Goal: Task Accomplishment & Management: Use online tool/utility

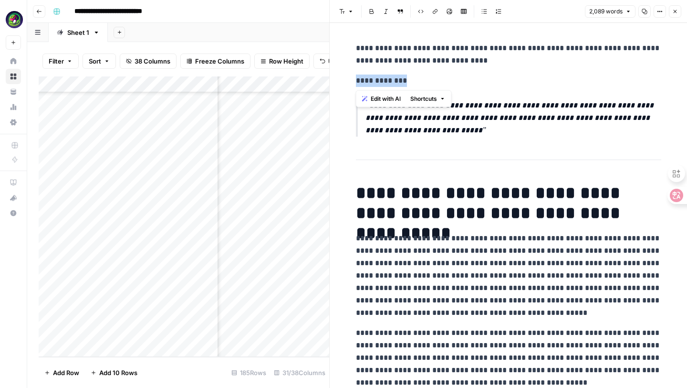
drag, startPoint x: 422, startPoint y: 84, endPoint x: 346, endPoint y: 84, distance: 75.9
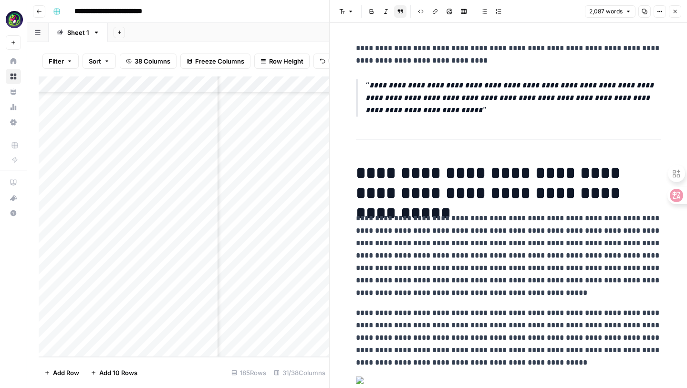
drag, startPoint x: 404, startPoint y: 126, endPoint x: 348, endPoint y: 82, distance: 71.3
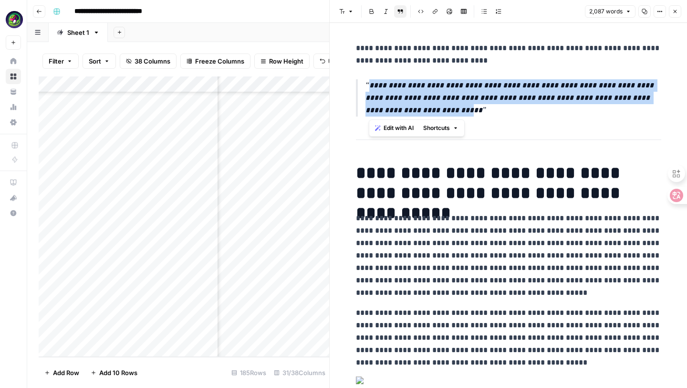
drag, startPoint x: 365, startPoint y: 77, endPoint x: 441, endPoint y: 111, distance: 83.1
drag, startPoint x: 459, startPoint y: 112, endPoint x: 356, endPoint y: 89, distance: 105.6
click at [356, 89] on blockquote "**********" at bounding box center [508, 97] width 305 height 37
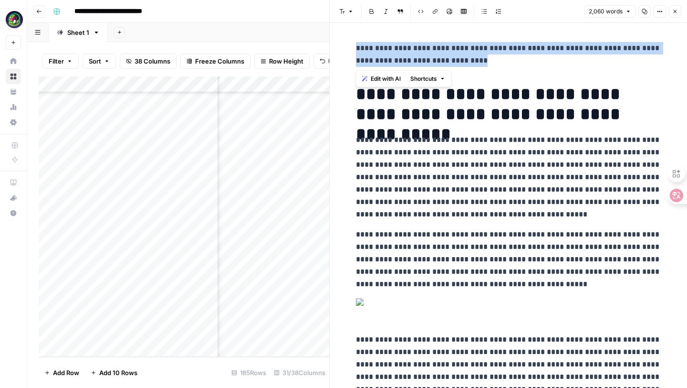
drag, startPoint x: 498, startPoint y: 62, endPoint x: 347, endPoint y: 46, distance: 151.6
click at [342, 11] on icon "button" at bounding box center [342, 12] width 6 height 6
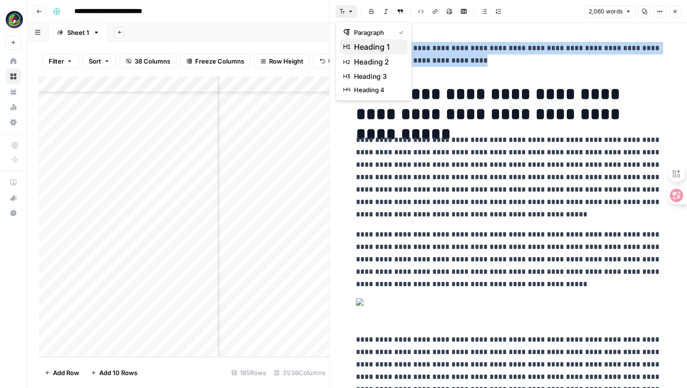
click at [356, 45] on span "heading 1" at bounding box center [377, 46] width 46 height 11
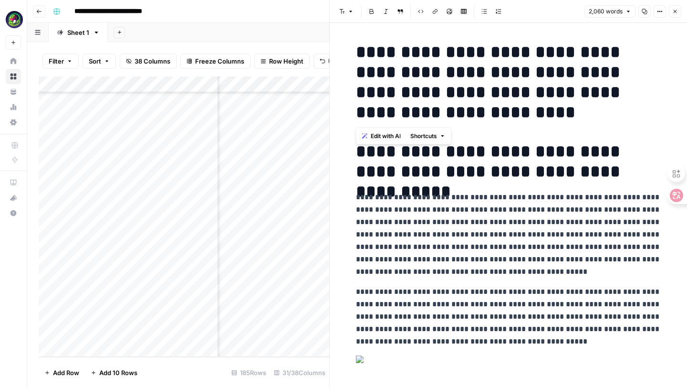
click at [366, 157] on h1 "**********" at bounding box center [508, 161] width 305 height 40
drag, startPoint x: 352, startPoint y: 148, endPoint x: 630, endPoint y: 186, distance: 280.4
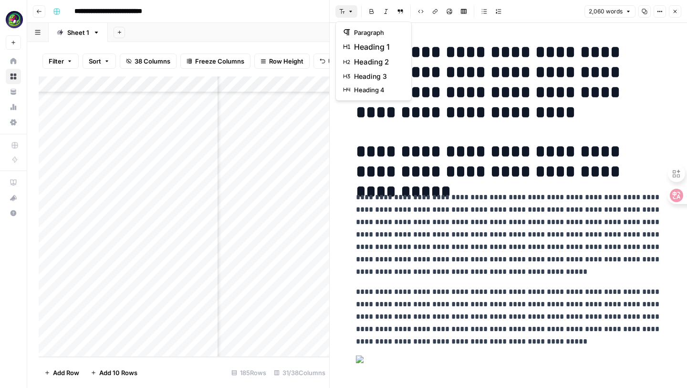
click at [353, 13] on icon "button" at bounding box center [351, 12] width 6 height 6
click at [368, 58] on span "heading 2" at bounding box center [377, 61] width 46 height 11
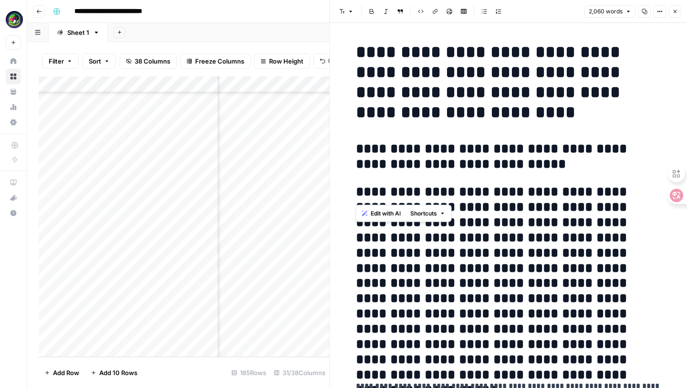
click at [433, 157] on h2 "**********" at bounding box center [508, 156] width 305 height 31
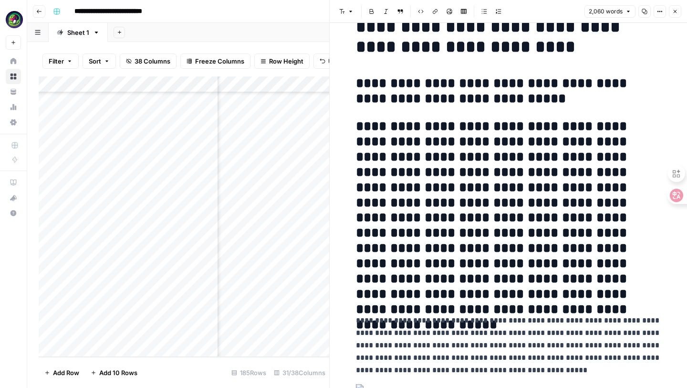
scroll to position [70, 0]
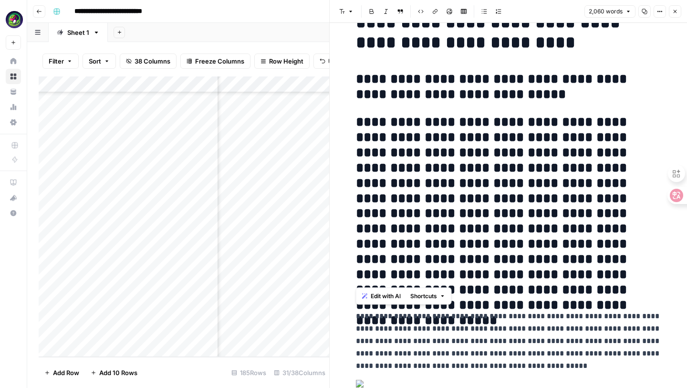
drag, startPoint x: 358, startPoint y: 122, endPoint x: 516, endPoint y: 287, distance: 228.2
click at [516, 287] on h2 "**********" at bounding box center [508, 206] width 305 height 183
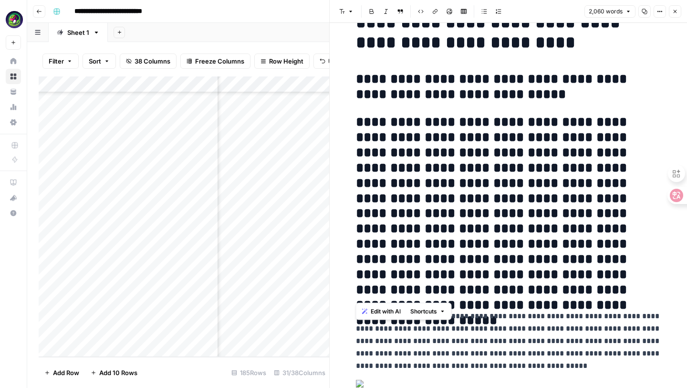
click at [354, 9] on button "Font style" at bounding box center [347, 11] width 22 height 12
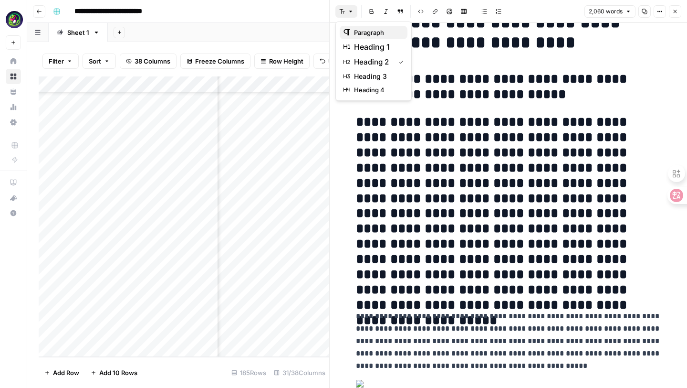
click at [365, 31] on span "paragraph" at bounding box center [377, 33] width 46 height 10
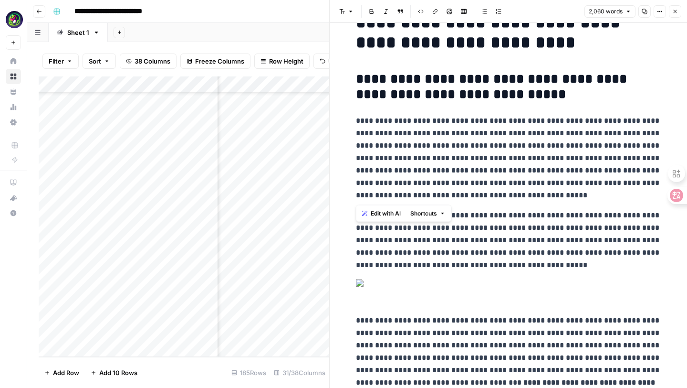
click at [408, 162] on p "**********" at bounding box center [508, 158] width 305 height 87
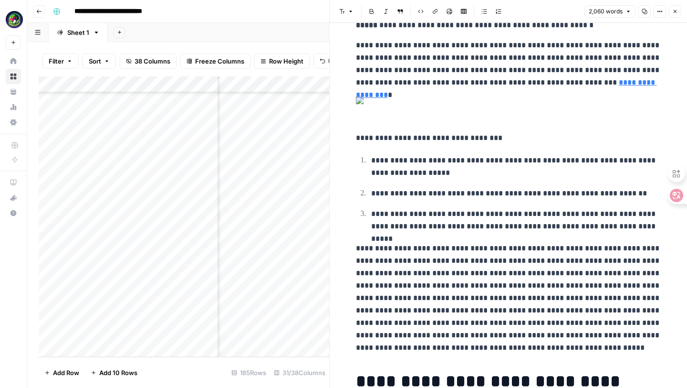
scroll to position [932, 0]
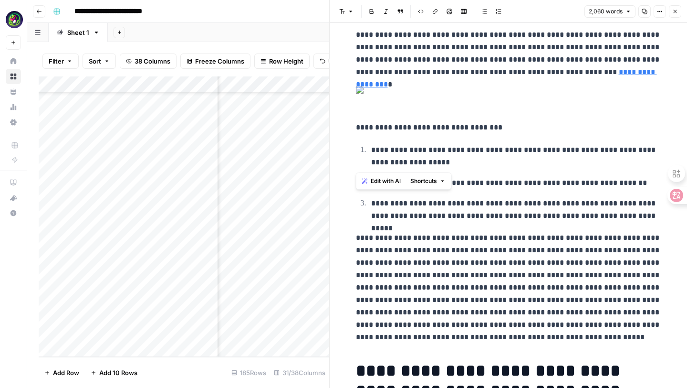
drag, startPoint x: 356, startPoint y: 135, endPoint x: 624, endPoint y: 158, distance: 268.7
drag, startPoint x: 653, startPoint y: 162, endPoint x: 354, endPoint y: 134, distance: 300.1
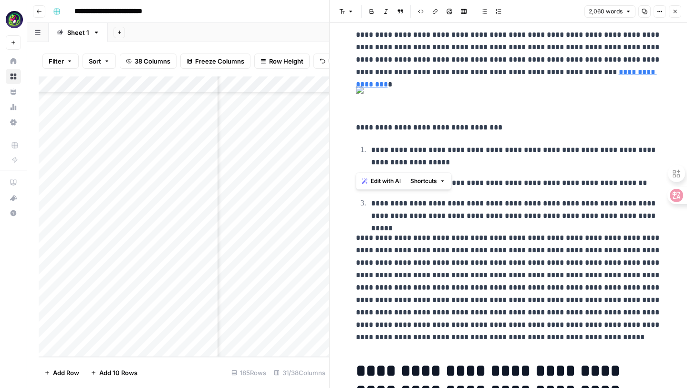
click at [347, 11] on button "Font style" at bounding box center [347, 11] width 22 height 12
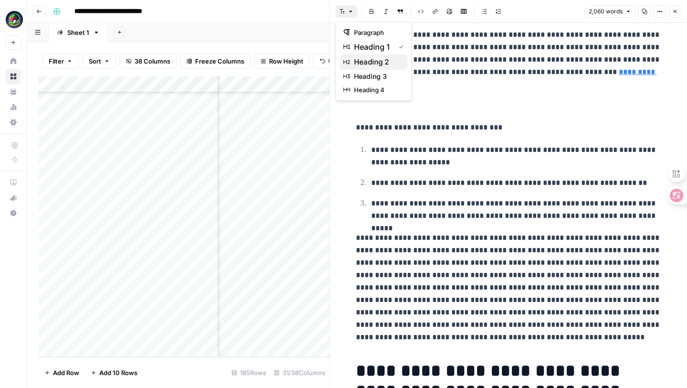
click at [363, 59] on span "heading 2" at bounding box center [377, 61] width 46 height 11
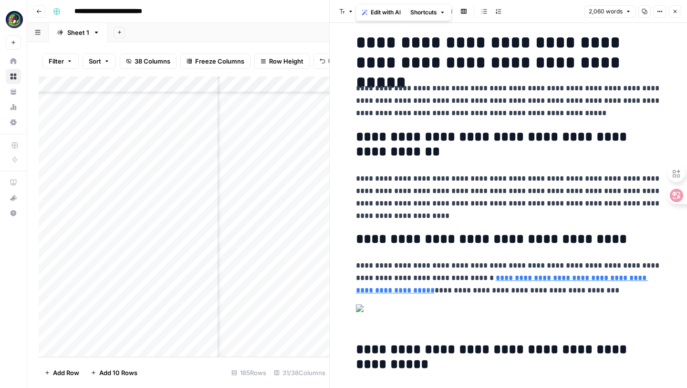
scroll to position [1245, 0]
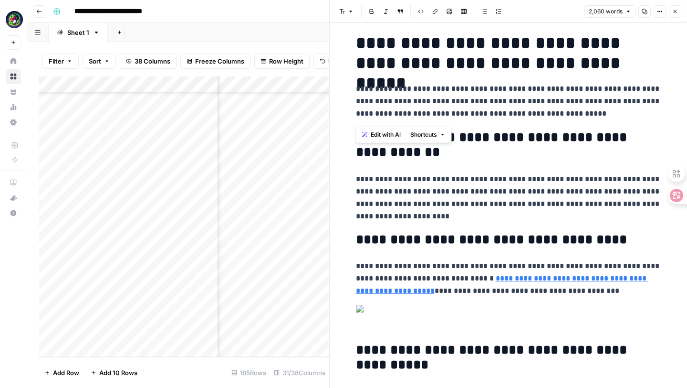
drag, startPoint x: 360, startPoint y: 95, endPoint x: 664, endPoint y: 118, distance: 304.9
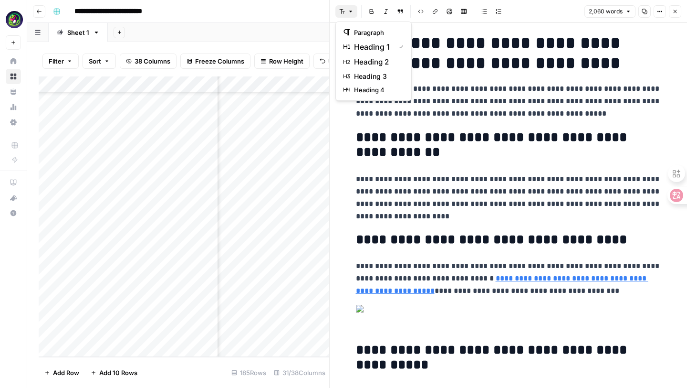
click at [349, 13] on icon "button" at bounding box center [351, 12] width 6 height 6
click at [362, 56] on span "heading 2" at bounding box center [377, 61] width 46 height 11
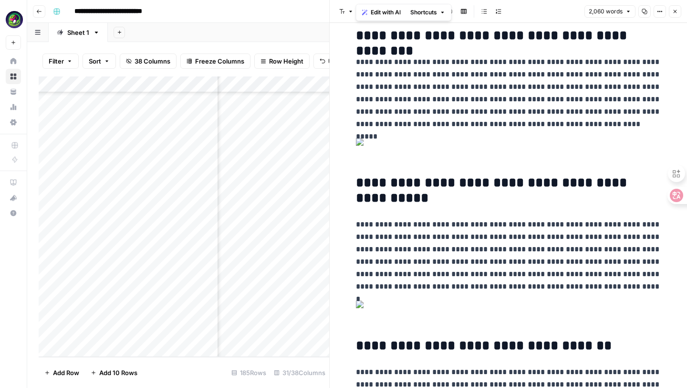
scroll to position [1716, 0]
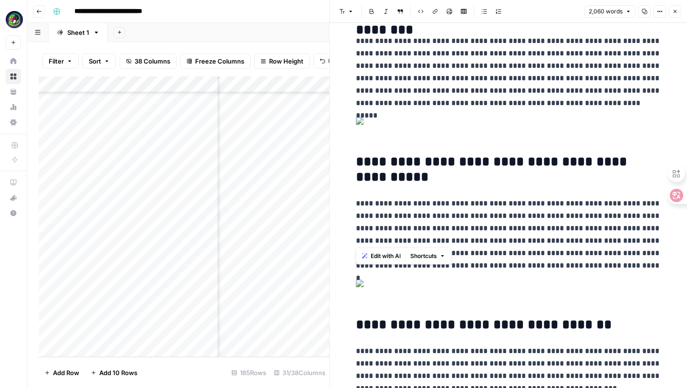
drag, startPoint x: 356, startPoint y: 214, endPoint x: 586, endPoint y: 236, distance: 231.1
click at [353, 11] on icon "button" at bounding box center [351, 12] width 6 height 6
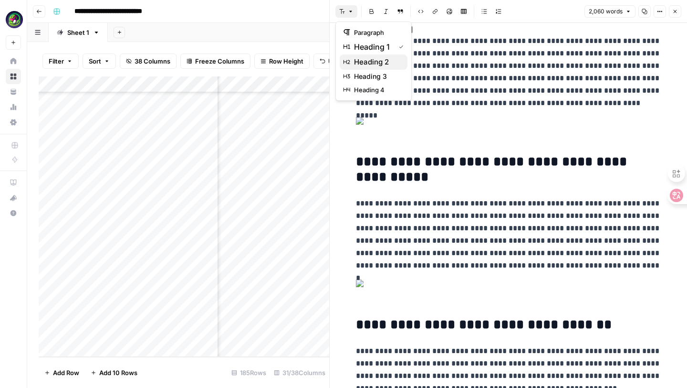
click at [365, 62] on span "heading 2" at bounding box center [377, 61] width 46 height 11
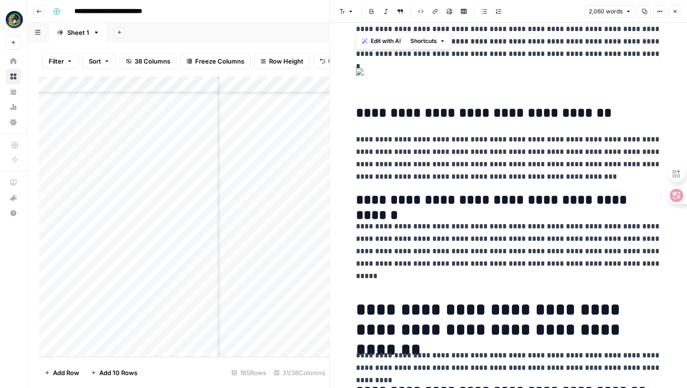
scroll to position [1916, 0]
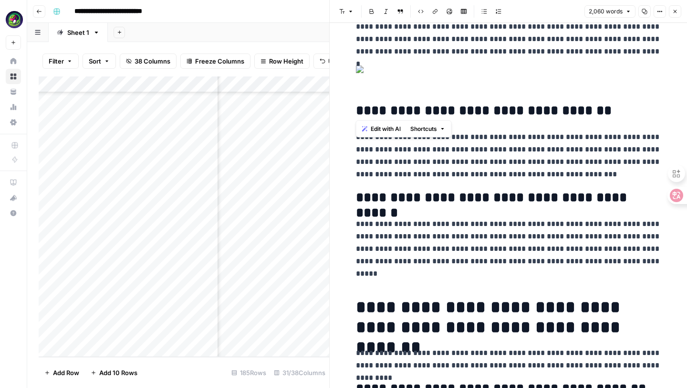
drag, startPoint x: 416, startPoint y: 108, endPoint x: 345, endPoint y: 95, distance: 72.3
click at [350, 11] on icon "button" at bounding box center [351, 12] width 6 height 6
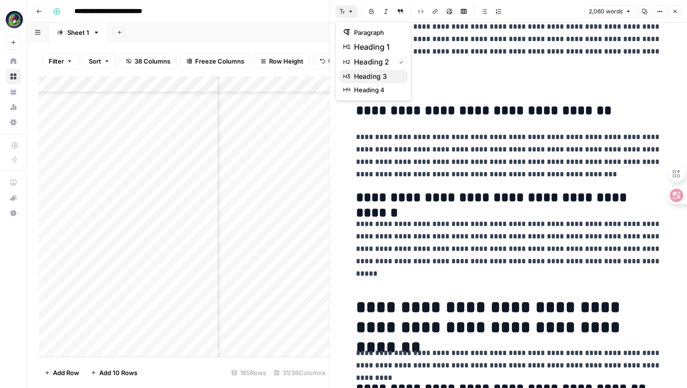
click at [364, 74] on span "heading 3" at bounding box center [377, 77] width 46 height 10
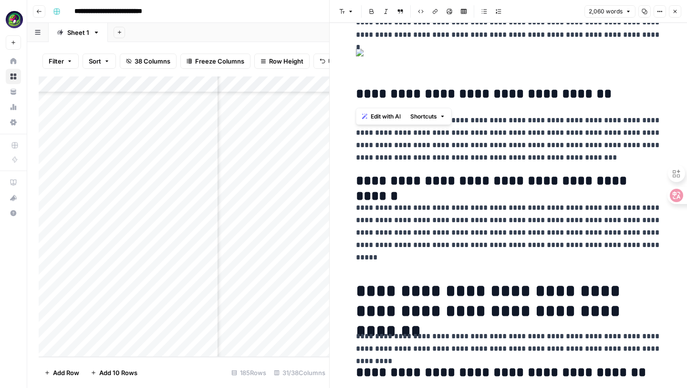
drag, startPoint x: 358, startPoint y: 177, endPoint x: 621, endPoint y: 178, distance: 264.0
click at [352, 14] on icon "button" at bounding box center [351, 12] width 6 height 6
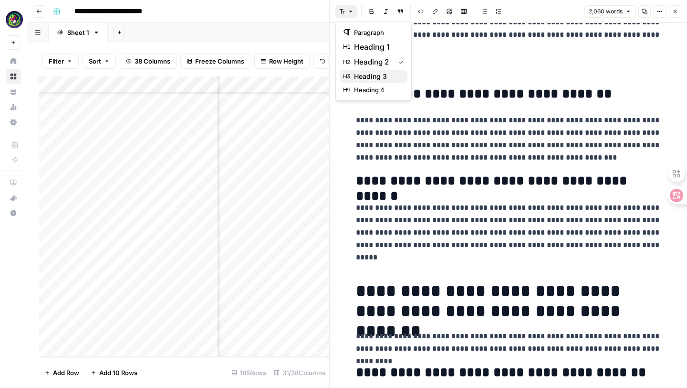
click at [370, 76] on span "heading 3" at bounding box center [377, 77] width 46 height 10
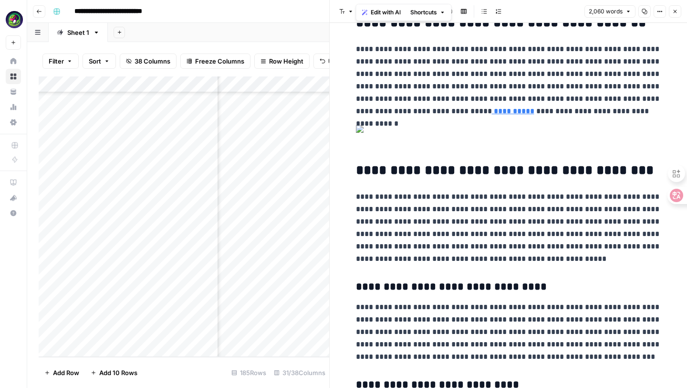
scroll to position [2276, 0]
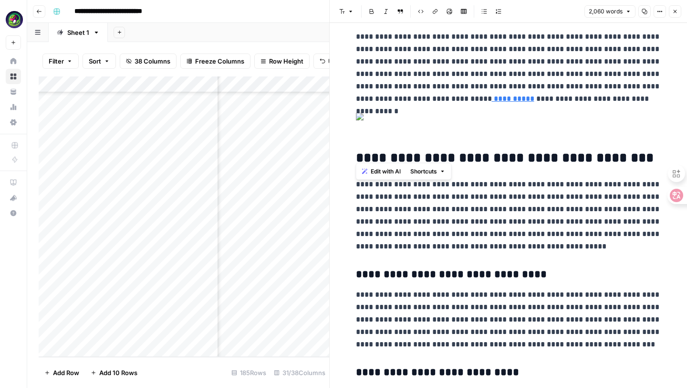
drag, startPoint x: 431, startPoint y: 155, endPoint x: 347, endPoint y: 140, distance: 84.8
click at [351, 13] on icon "button" at bounding box center [351, 12] width 6 height 6
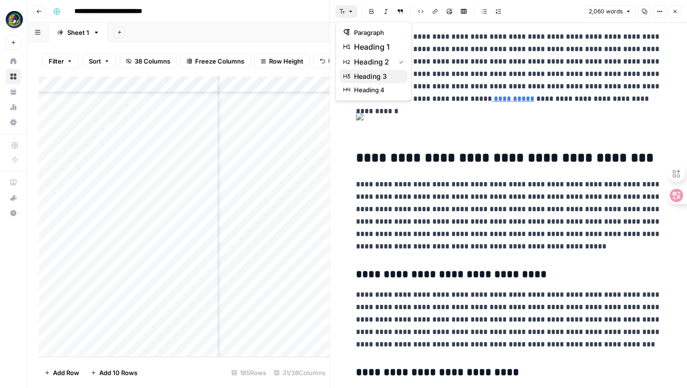
click at [369, 74] on span "heading 3" at bounding box center [377, 77] width 46 height 10
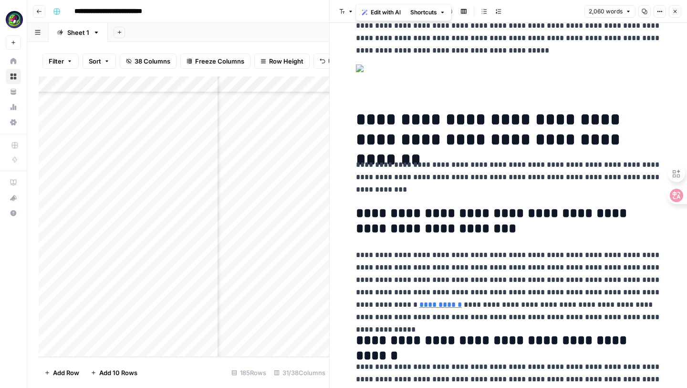
scroll to position [2721, 0]
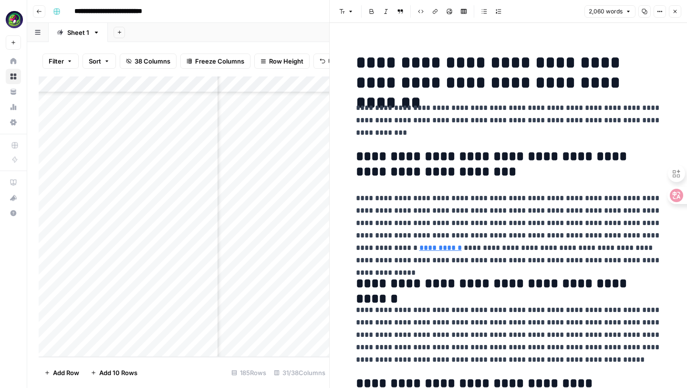
click at [343, 13] on icon "button" at bounding box center [342, 12] width 6 height 6
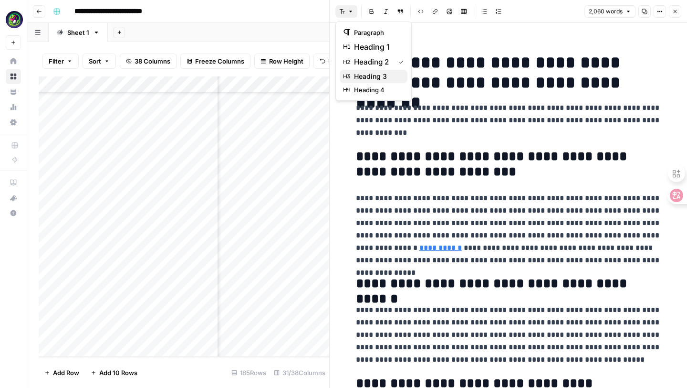
click at [364, 74] on span "heading 3" at bounding box center [377, 77] width 46 height 10
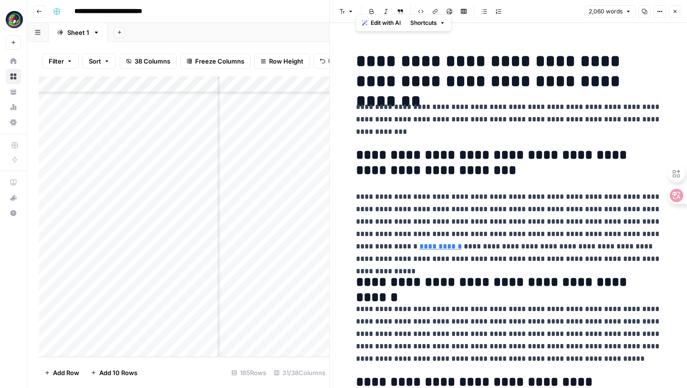
scroll to position [3034, 0]
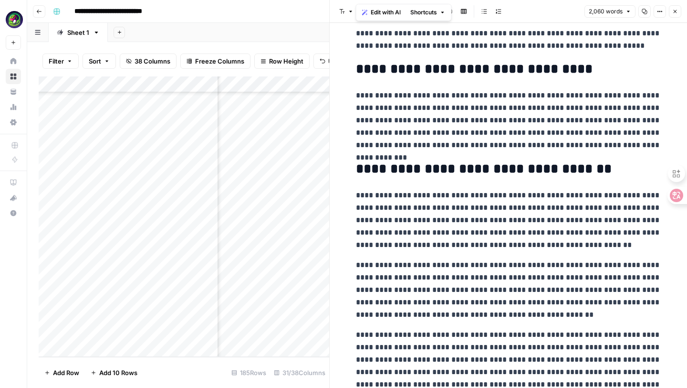
click at [347, 14] on button "Font style" at bounding box center [347, 11] width 22 height 12
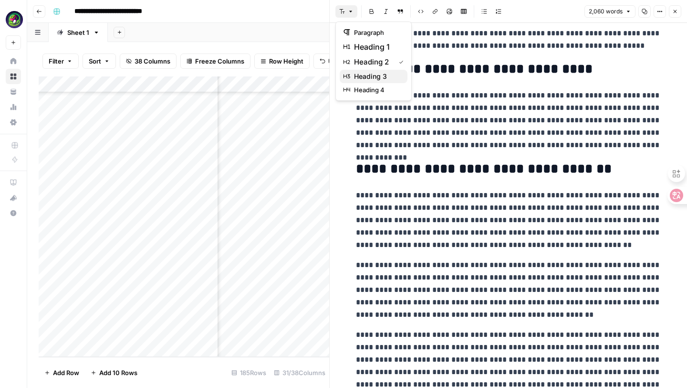
click at [367, 74] on span "heading 3" at bounding box center [377, 77] width 46 height 10
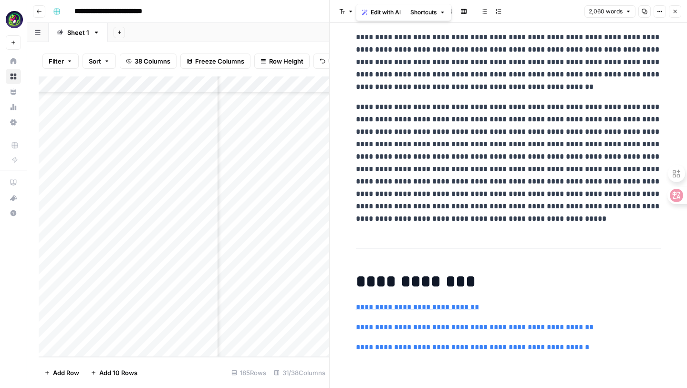
scroll to position [3334, 0]
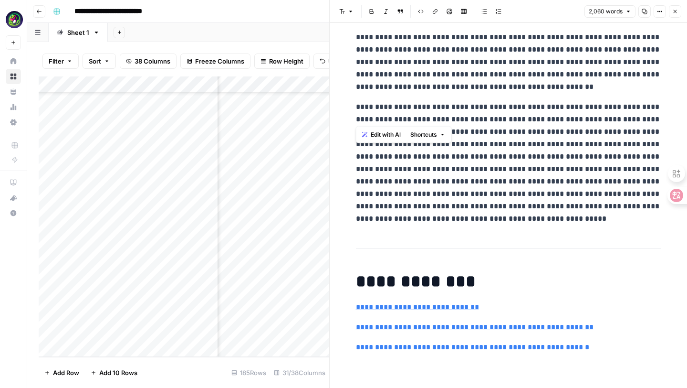
click at [347, 14] on button "Font style" at bounding box center [347, 11] width 22 height 12
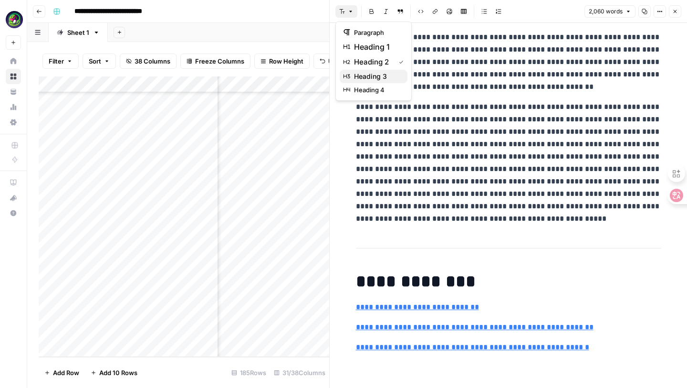
click at [364, 74] on span "heading 3" at bounding box center [377, 77] width 46 height 10
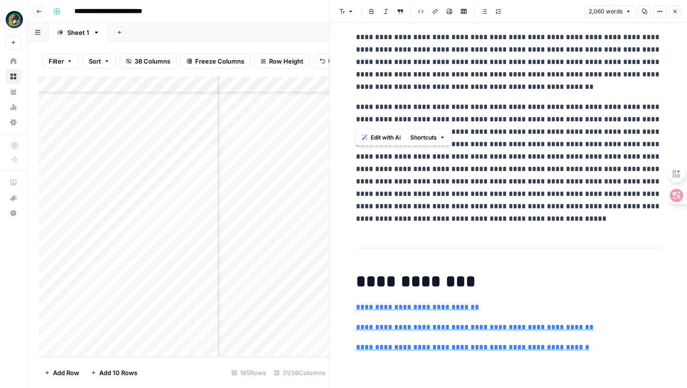
click at [345, 10] on button "Font style" at bounding box center [347, 11] width 22 height 12
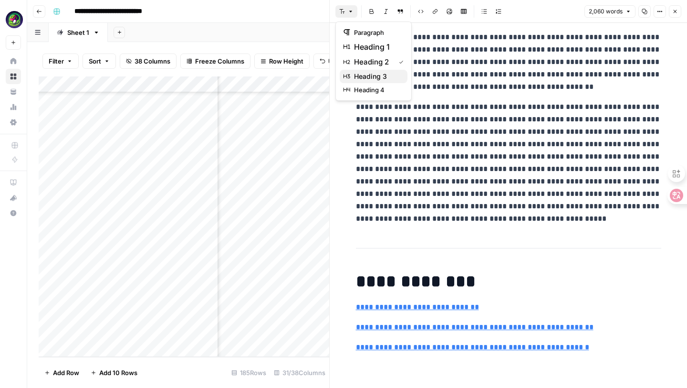
click at [359, 75] on span "heading 3" at bounding box center [377, 77] width 46 height 10
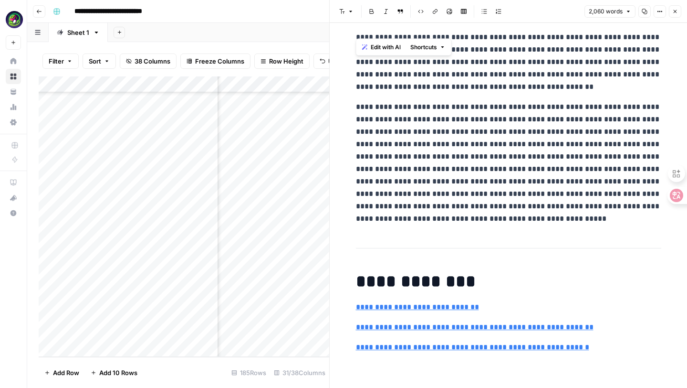
scroll to position [3517, 0]
click at [349, 12] on icon "button" at bounding box center [351, 12] width 6 height 6
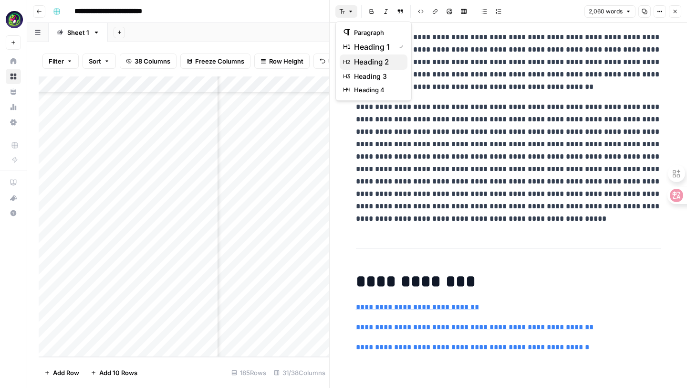
click at [361, 58] on span "heading 2" at bounding box center [377, 61] width 46 height 11
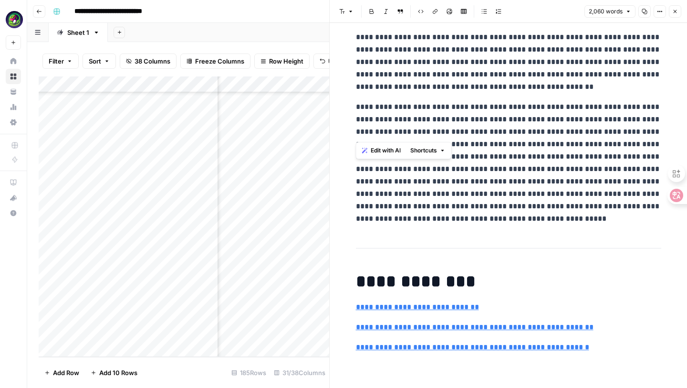
scroll to position [3579, 0]
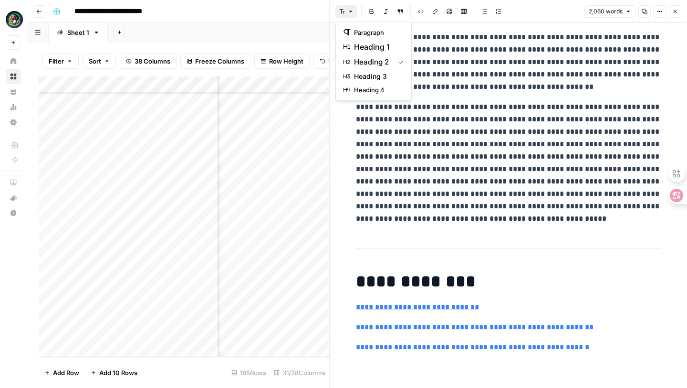
click at [352, 12] on icon "button" at bounding box center [351, 12] width 6 height 6
click at [368, 78] on span "heading 3" at bounding box center [377, 77] width 46 height 10
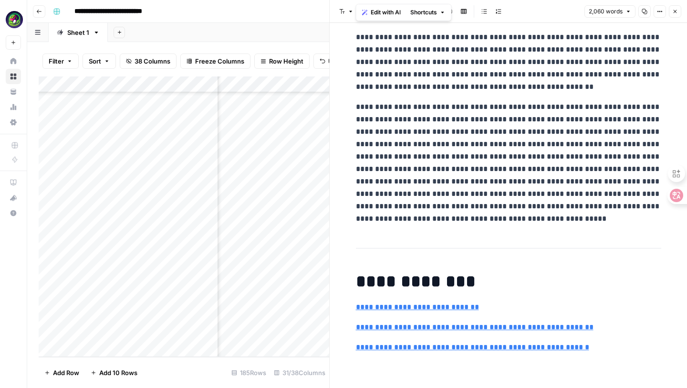
scroll to position [3874, 0]
click at [349, 13] on icon "button" at bounding box center [351, 12] width 6 height 6
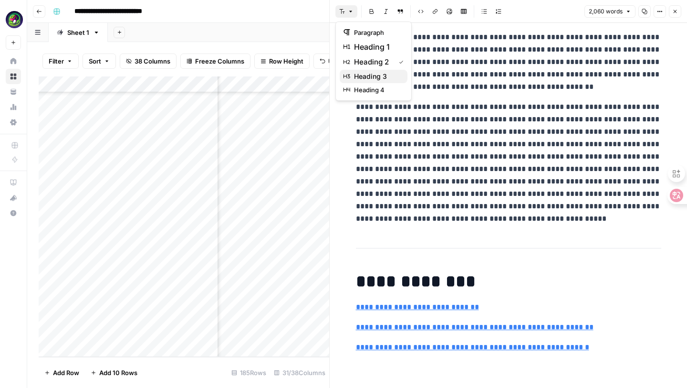
click at [354, 73] on span "heading 3" at bounding box center [377, 77] width 46 height 10
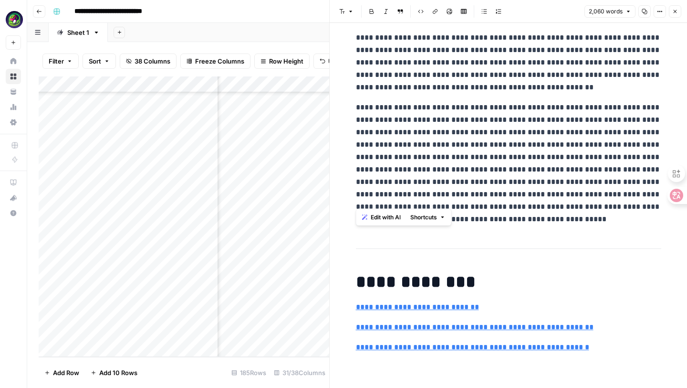
scroll to position [3961, 0]
click at [348, 12] on icon "button" at bounding box center [351, 12] width 6 height 6
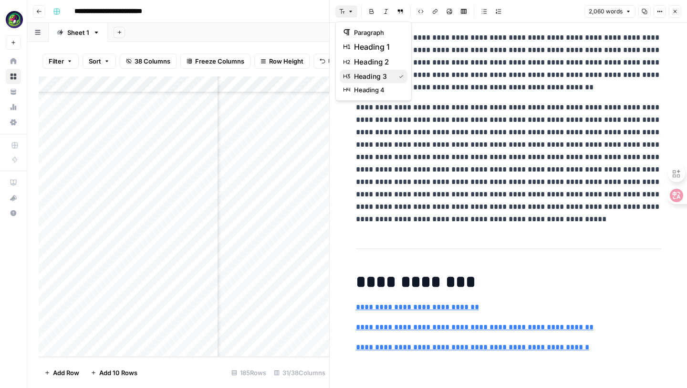
click at [352, 74] on div "heading 3" at bounding box center [374, 77] width 60 height 10
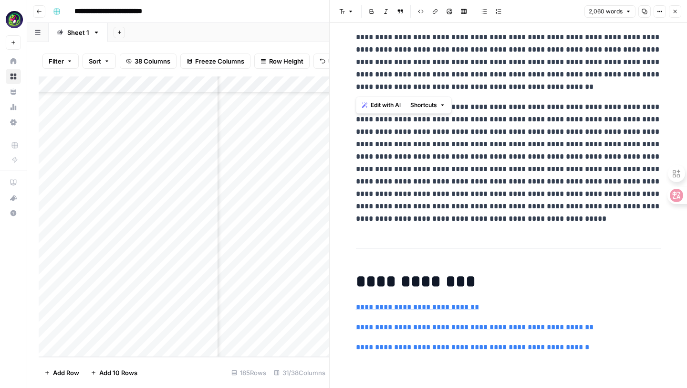
scroll to position [4107, 0]
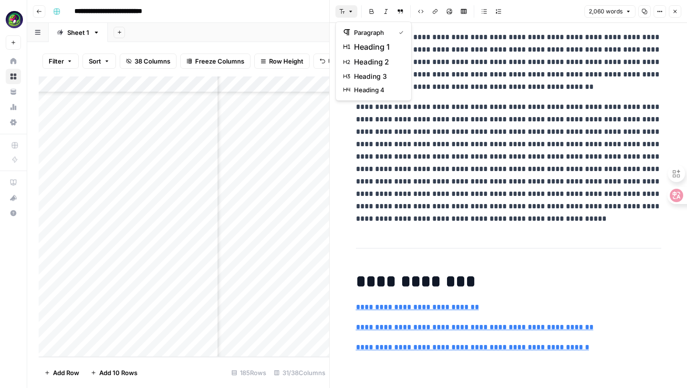
click at [348, 14] on button "Font style" at bounding box center [347, 11] width 22 height 12
click at [364, 73] on span "heading 3" at bounding box center [377, 77] width 46 height 10
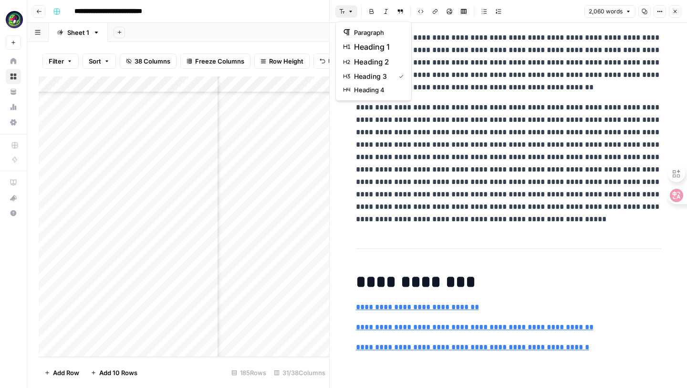
click at [347, 15] on button "Font style" at bounding box center [347, 11] width 22 height 12
click at [362, 78] on span "heading 3" at bounding box center [372, 77] width 37 height 10
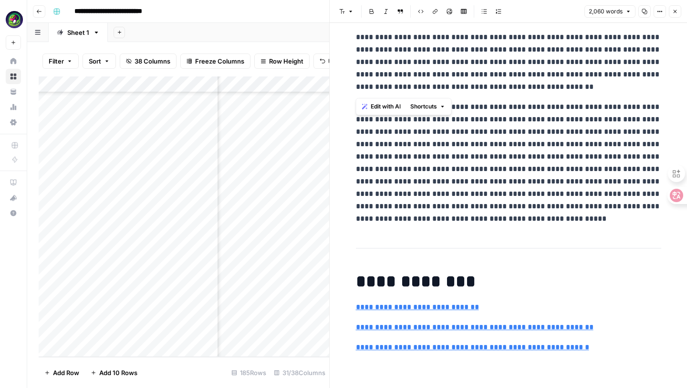
scroll to position [4230, 0]
click at [346, 12] on button "Font style" at bounding box center [347, 11] width 22 height 12
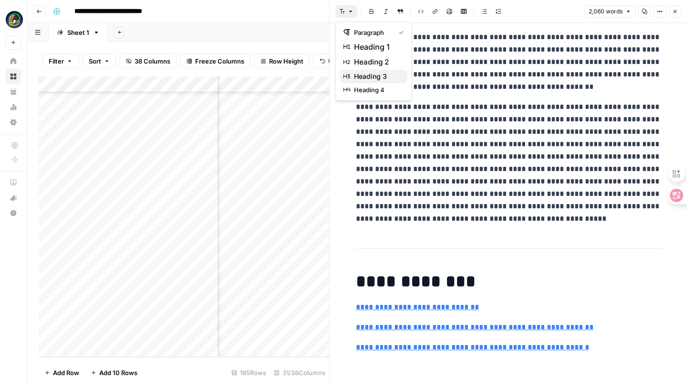
click at [364, 78] on span "heading 3" at bounding box center [377, 77] width 46 height 10
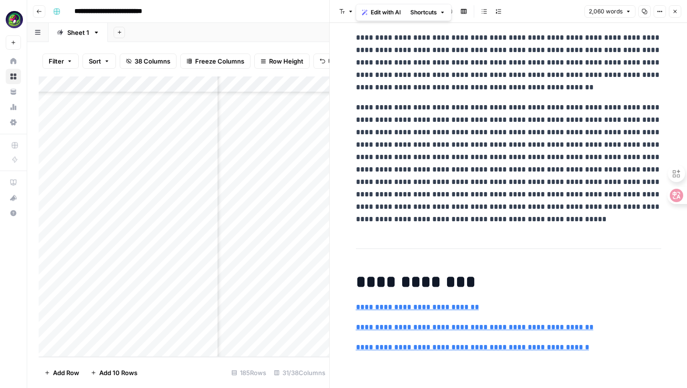
scroll to position [4478, 0]
click at [343, 5] on button "Font style" at bounding box center [347, 11] width 22 height 12
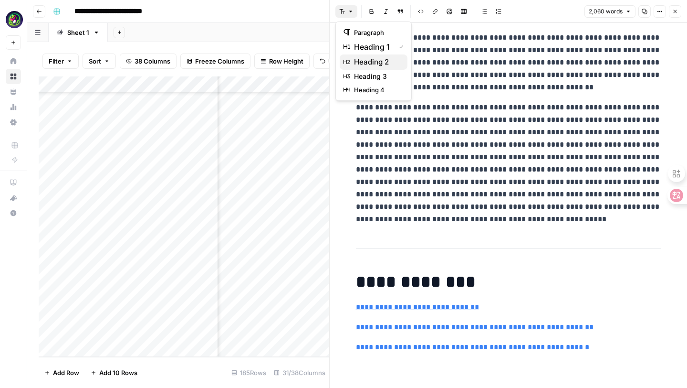
click at [368, 61] on span "heading 2" at bounding box center [377, 61] width 46 height 11
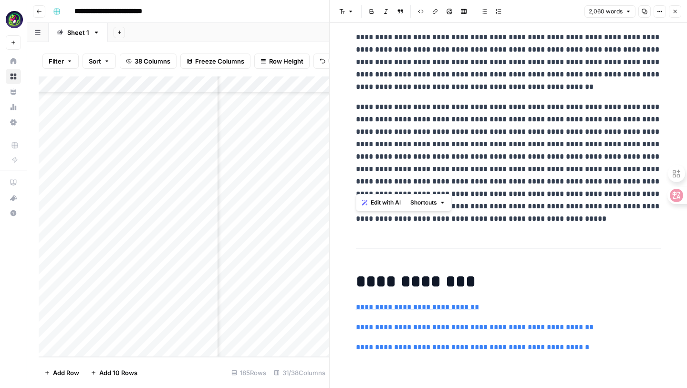
scroll to position [4589, 0]
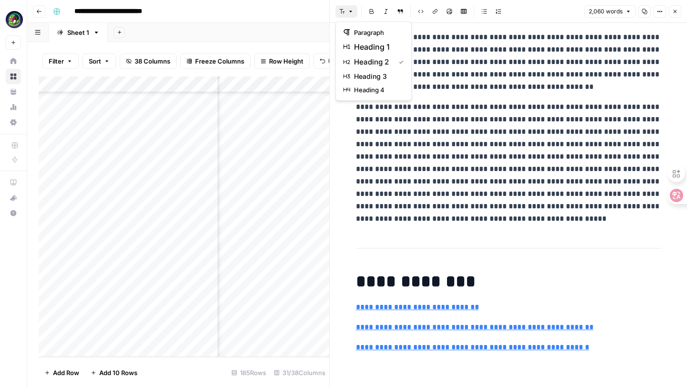
click at [348, 8] on button "Font style" at bounding box center [347, 11] width 22 height 12
click at [366, 74] on span "heading 3" at bounding box center [377, 77] width 46 height 10
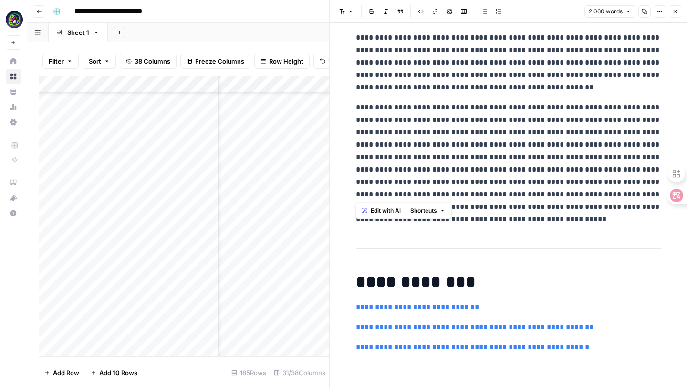
click at [345, 12] on button "Font style" at bounding box center [347, 11] width 22 height 12
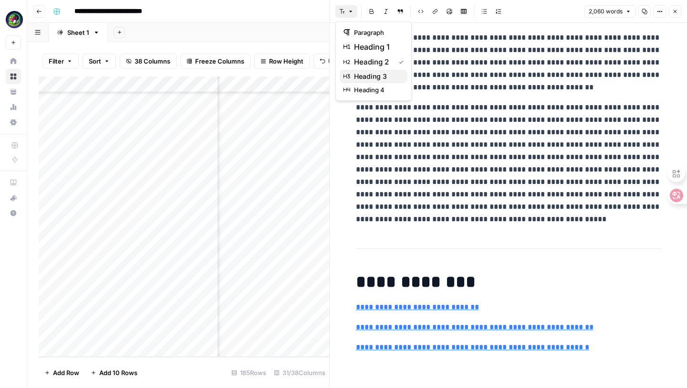
click at [360, 70] on button "heading 3" at bounding box center [374, 76] width 68 height 13
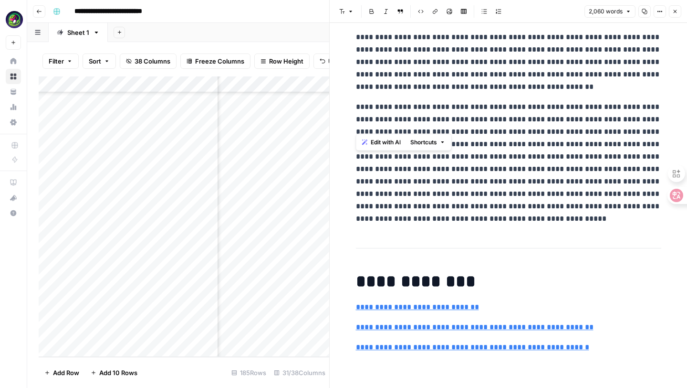
scroll to position [4799, 0]
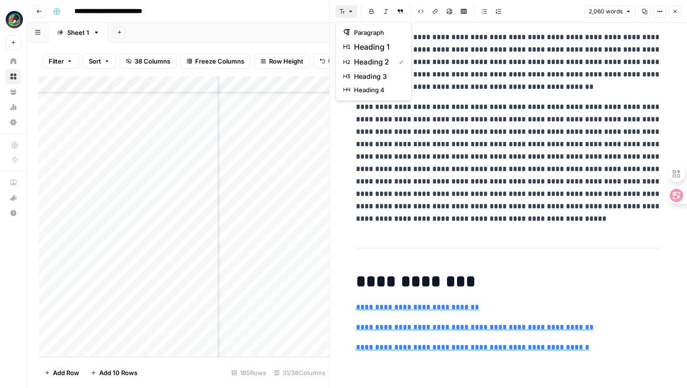
click at [343, 15] on button "Font style" at bounding box center [347, 11] width 22 height 12
click at [360, 73] on span "heading 3" at bounding box center [377, 77] width 46 height 10
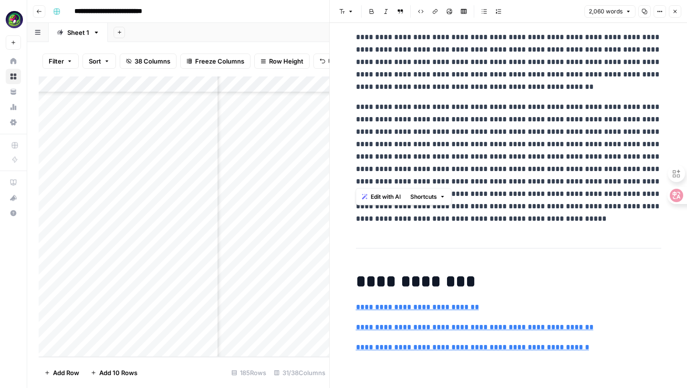
scroll to position [4874, 0]
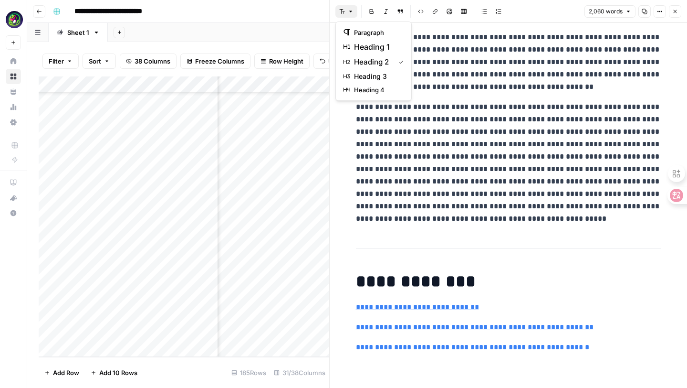
click at [347, 13] on button "Font style" at bounding box center [347, 11] width 22 height 12
click at [361, 72] on span "heading 3" at bounding box center [377, 77] width 46 height 10
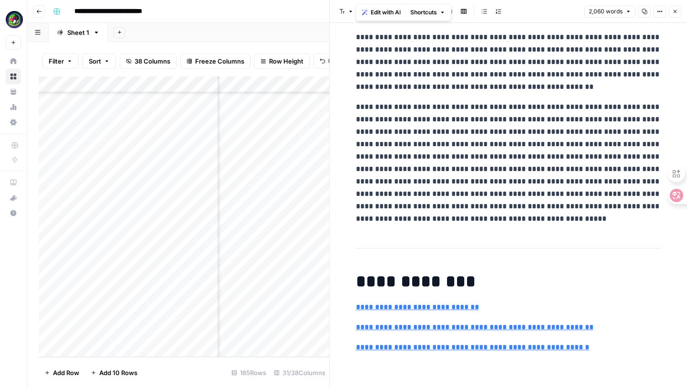
scroll to position [5131, 0]
click at [397, 291] on h1 "**********" at bounding box center [508, 281] width 305 height 20
click at [352, 11] on icon "button" at bounding box center [351, 12] width 6 height 6
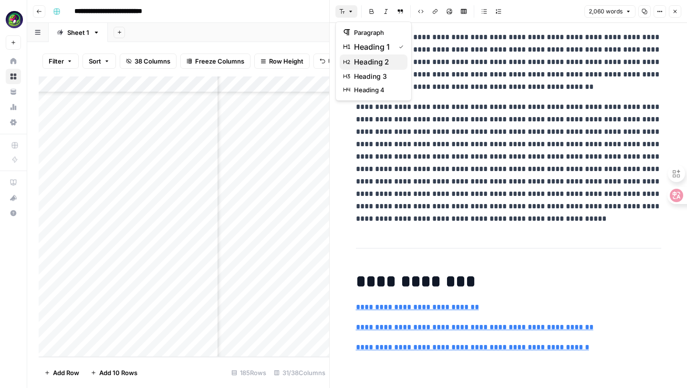
click at [360, 65] on span "heading 2" at bounding box center [377, 61] width 46 height 11
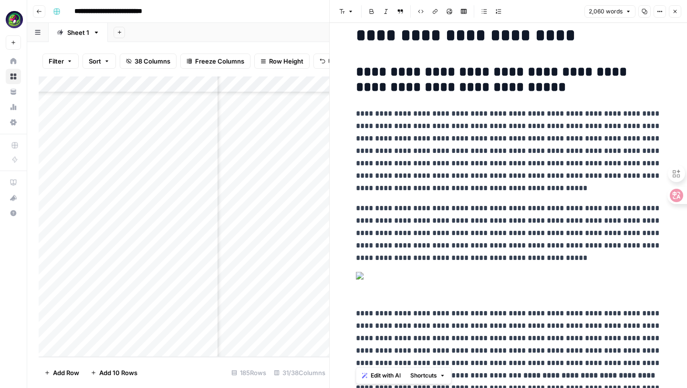
scroll to position [0, 0]
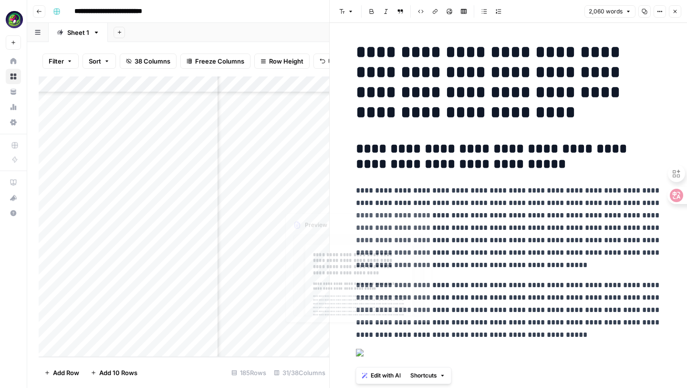
click at [257, 337] on div "Add Column" at bounding box center [184, 216] width 291 height 280
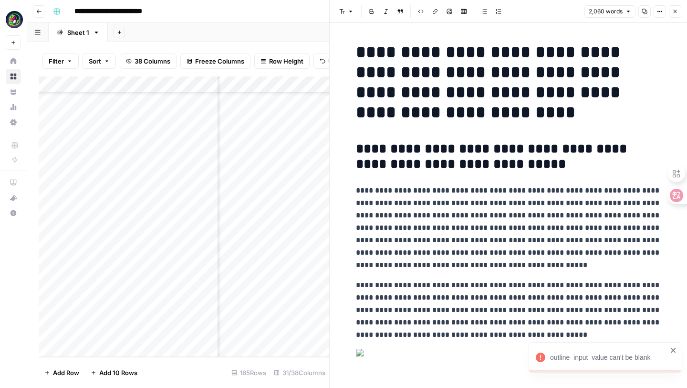
click at [674, 12] on icon "button" at bounding box center [676, 12] width 6 height 6
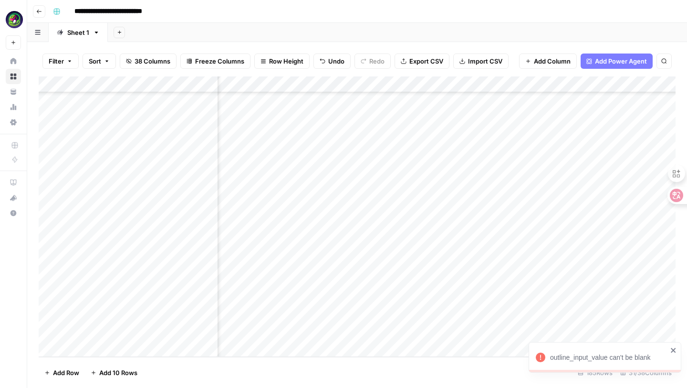
click at [373, 332] on div "Add Column" at bounding box center [357, 216] width 637 height 280
click at [426, 336] on div "Add Column" at bounding box center [357, 216] width 637 height 280
click at [526, 334] on div "Add Column" at bounding box center [357, 216] width 637 height 280
click at [542, 334] on div "Add Column" at bounding box center [357, 216] width 637 height 280
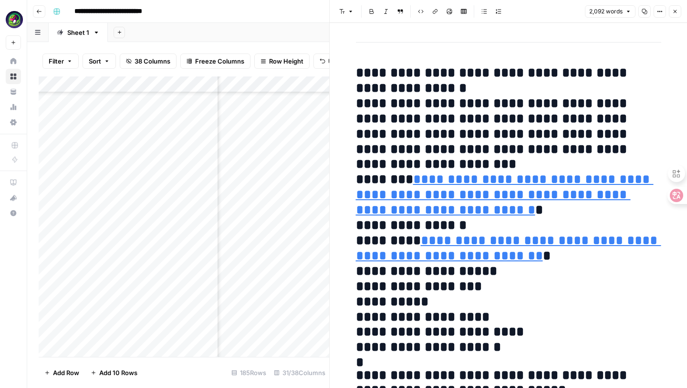
click at [660, 12] on icon "button" at bounding box center [660, 12] width 6 height 6
click at [613, 102] on span "Code" at bounding box center [632, 101] width 46 height 10
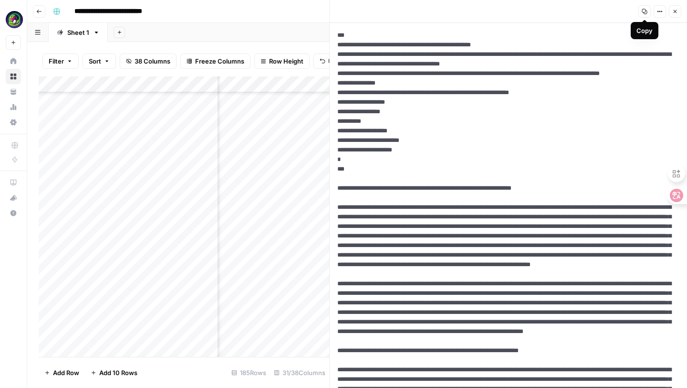
click at [644, 10] on icon "button" at bounding box center [645, 12] width 6 height 6
click at [675, 12] on icon "button" at bounding box center [676, 12] width 6 height 6
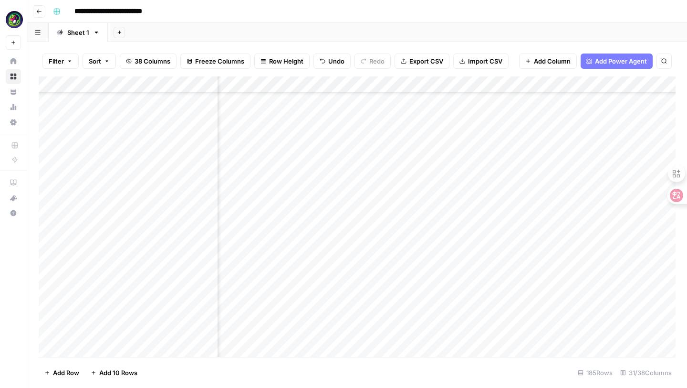
scroll to position [2753, 932]
click at [85, 333] on div "Add Column" at bounding box center [357, 216] width 637 height 280
drag, startPoint x: 168, startPoint y: 332, endPoint x: 47, endPoint y: 332, distance: 121.2
click at [47, 332] on body "**********" at bounding box center [343, 194] width 687 height 388
